Goal: Information Seeking & Learning: Learn about a topic

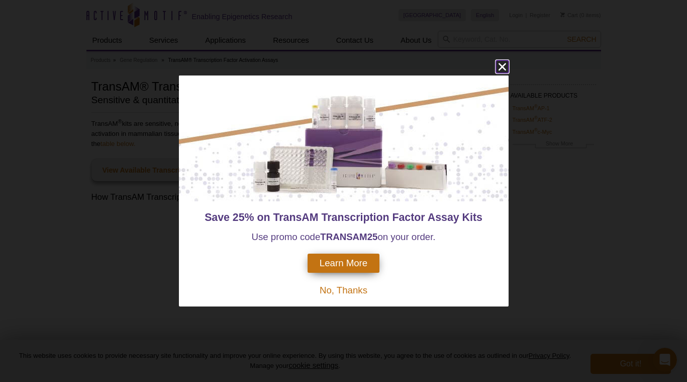
click at [503, 67] on icon "close" at bounding box center [502, 67] width 8 height 8
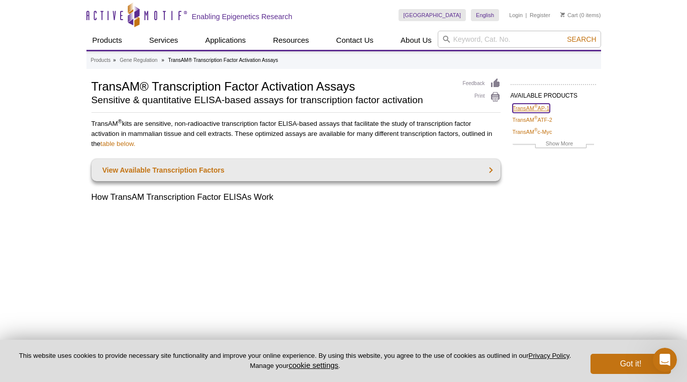
click at [535, 107] on sup "®" at bounding box center [536, 106] width 4 height 5
click at [625, 361] on button "Got it!" at bounding box center [631, 363] width 80 height 20
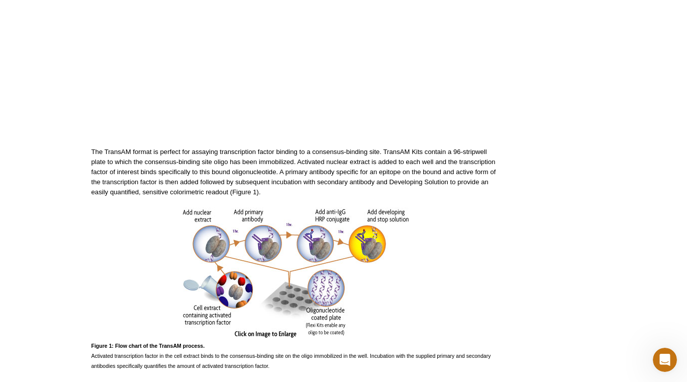
scroll to position [347, 0]
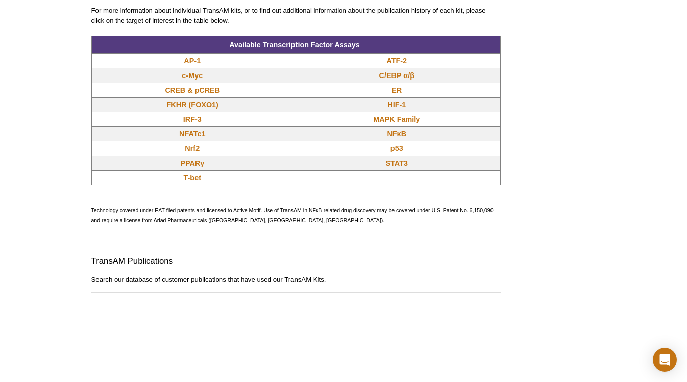
scroll to position [877, 0]
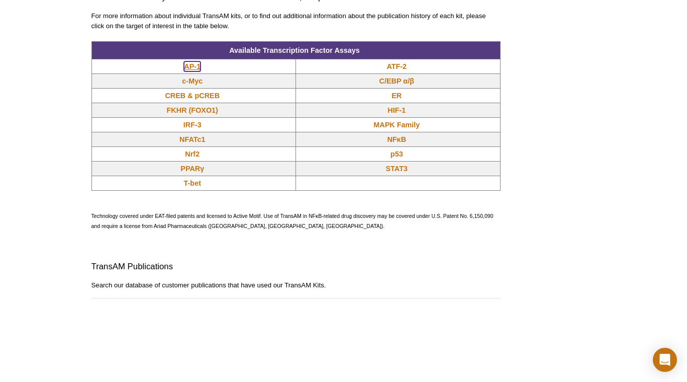
click at [196, 66] on link "AP-1" at bounding box center [192, 66] width 17 height 10
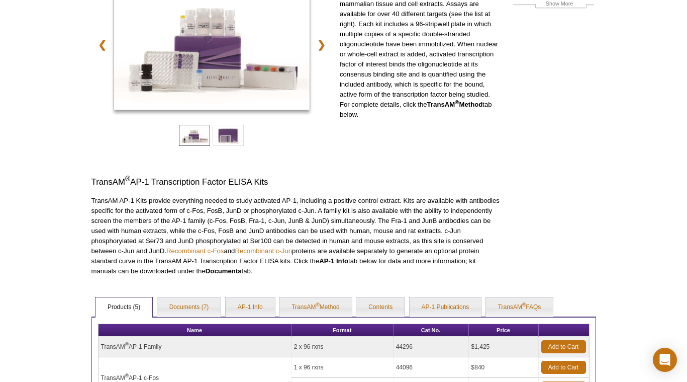
scroll to position [151, 0]
